Goal: Information Seeking & Learning: Learn about a topic

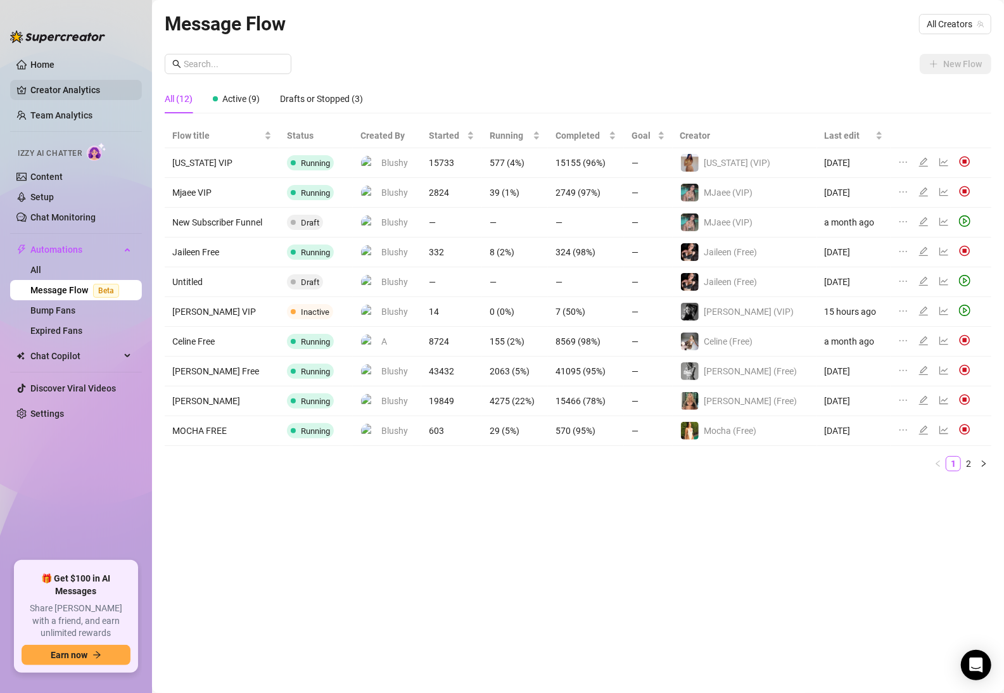
click at [82, 85] on link "Creator Analytics" at bounding box center [80, 90] width 101 height 20
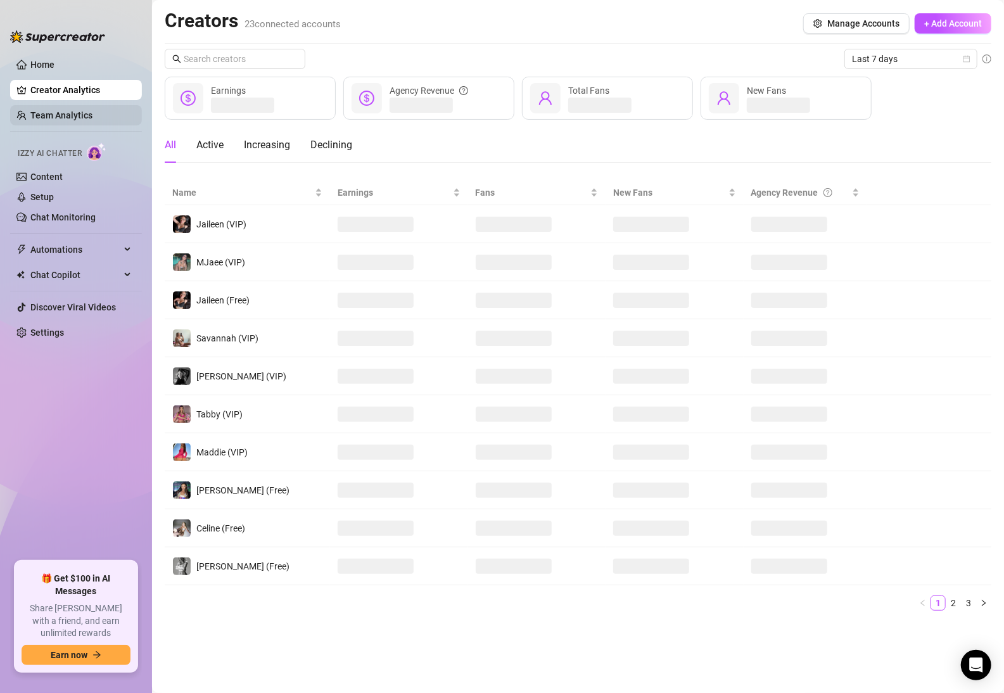
click at [51, 115] on link "Team Analytics" at bounding box center [61, 115] width 62 height 10
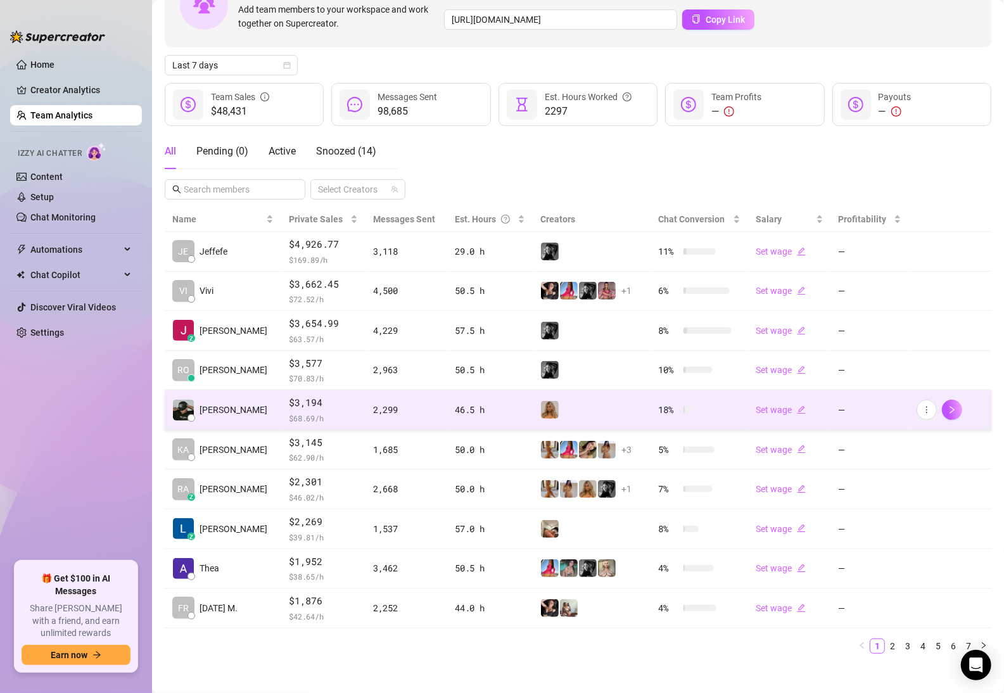
scroll to position [100, 0]
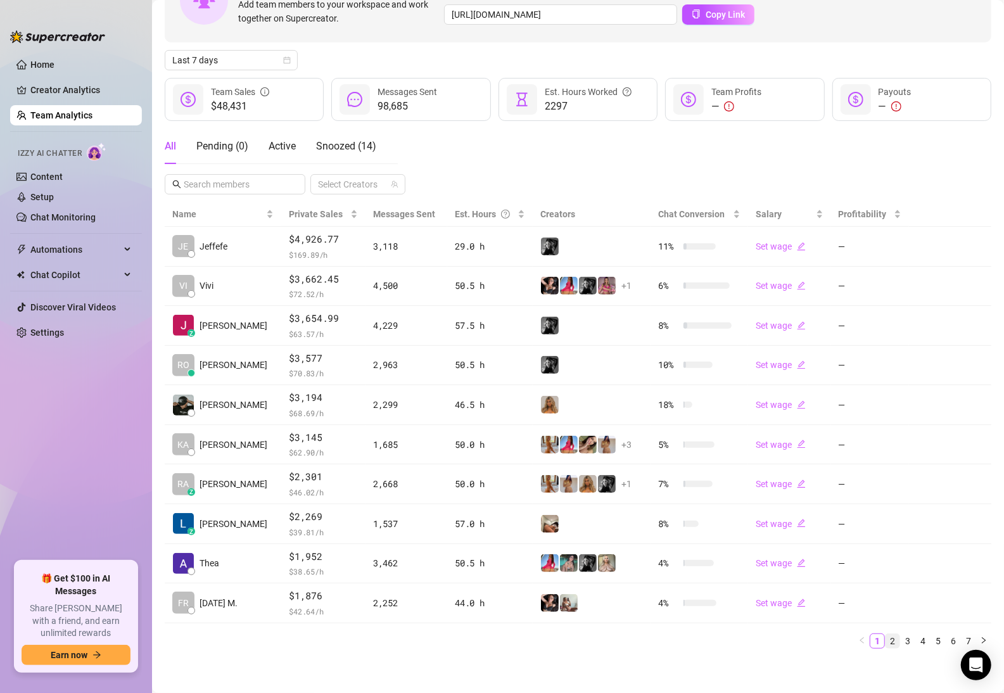
click at [886, 642] on link "2" at bounding box center [893, 641] width 14 height 14
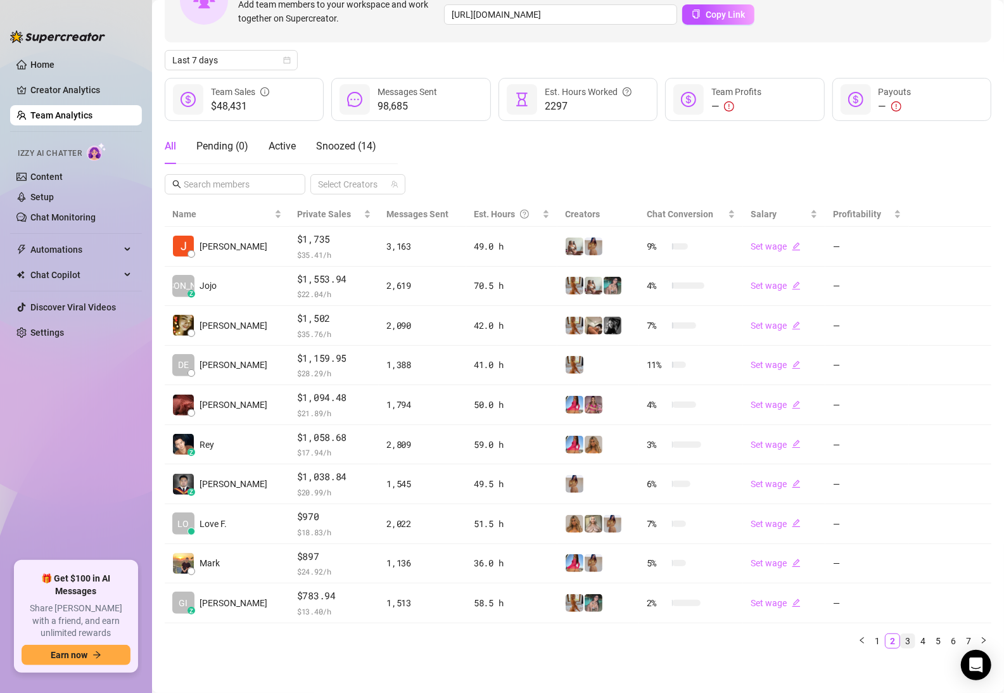
click at [901, 637] on link "3" at bounding box center [908, 641] width 14 height 14
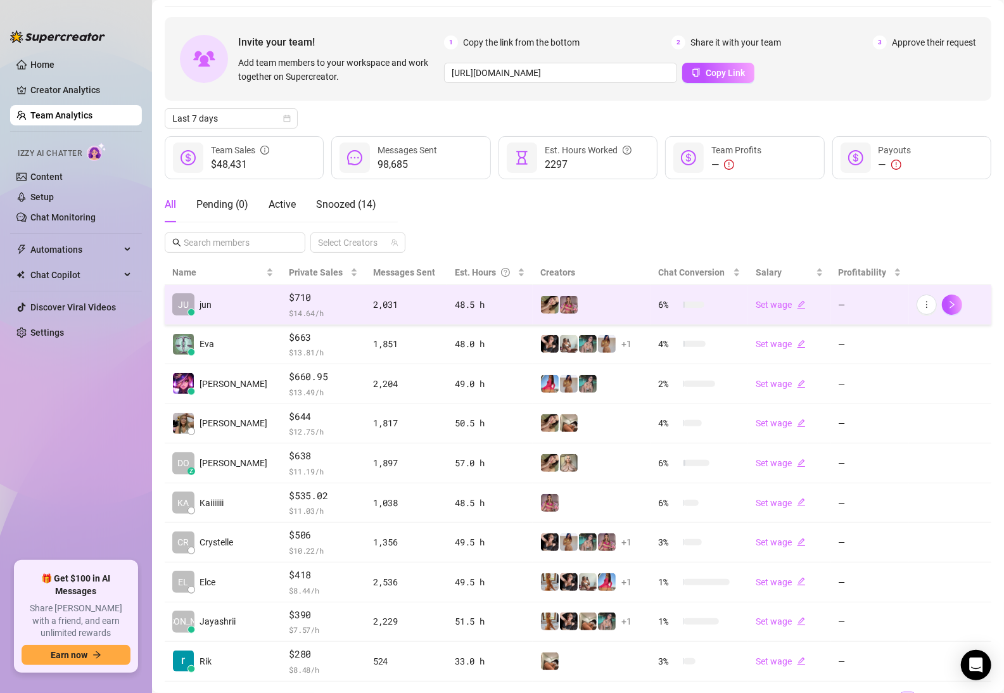
scroll to position [0, 0]
